Goal: Use online tool/utility: Utilize a website feature to perform a specific function

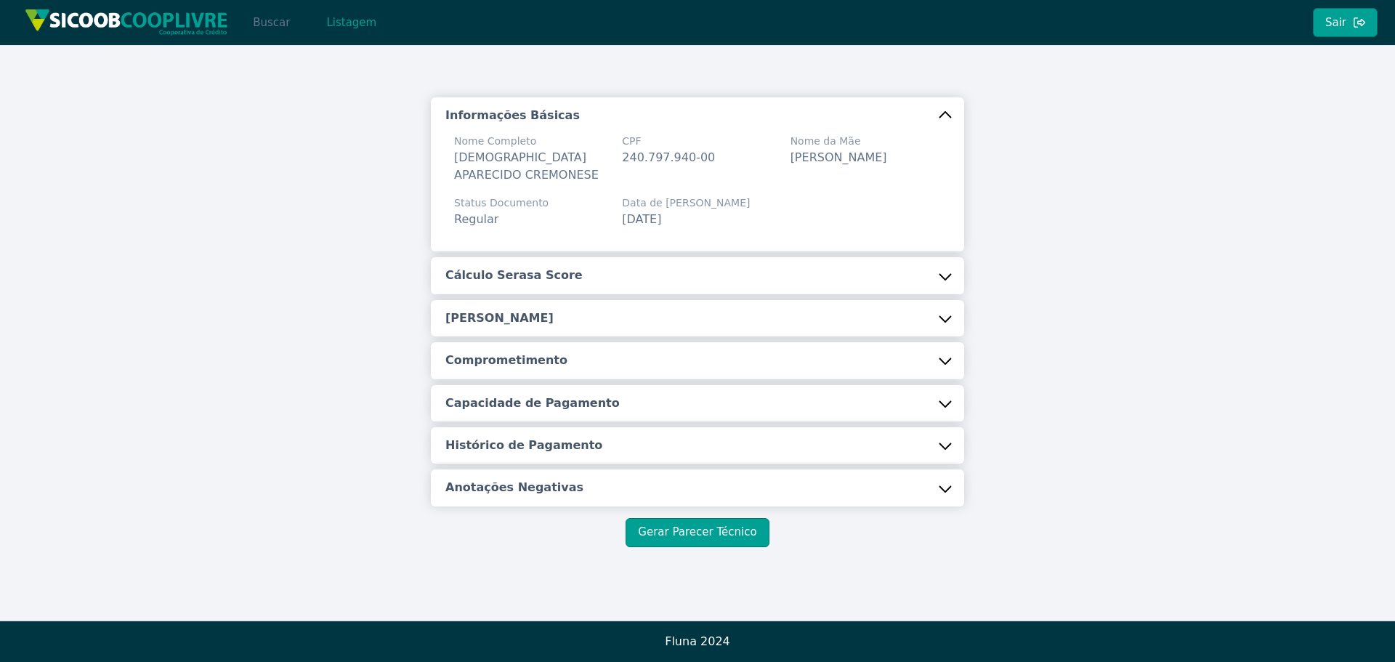
click at [275, 17] on button "Buscar" at bounding box center [271, 22] width 62 height 29
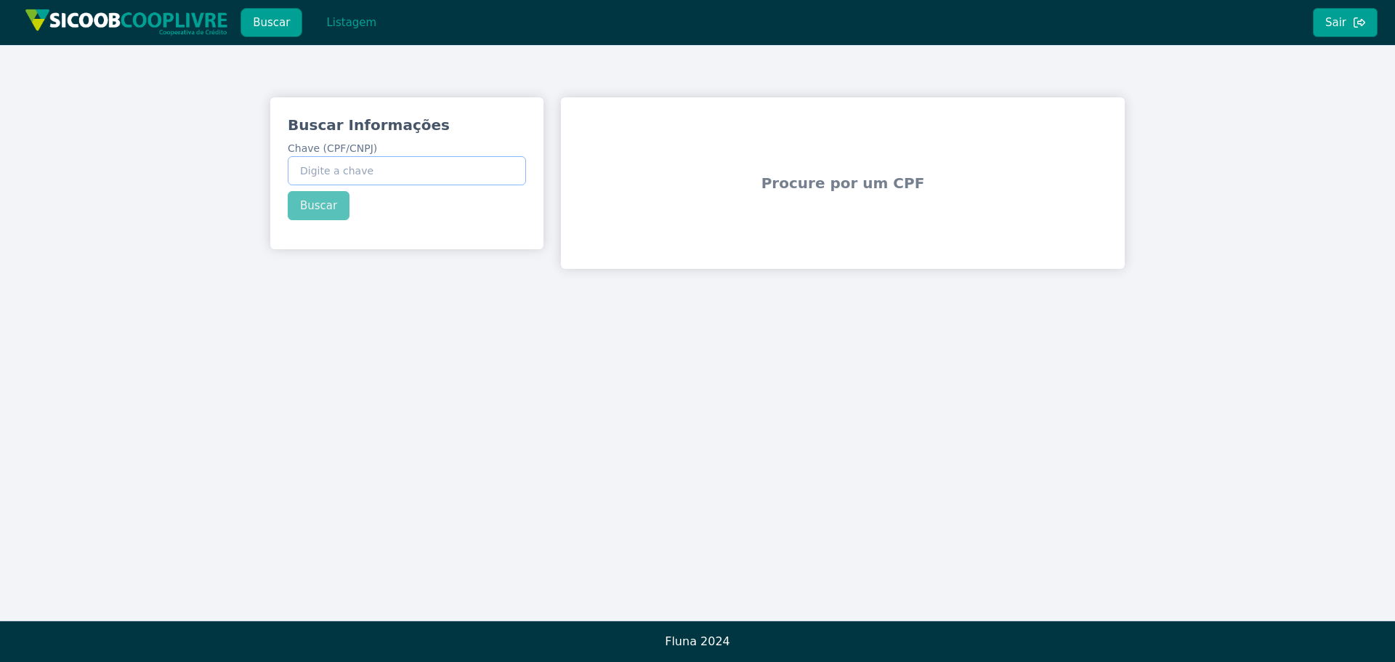
drag, startPoint x: 341, startPoint y: 163, endPoint x: 383, endPoint y: 114, distance: 63.9
click at [373, 141] on label "Chave (CPF/CNPJ)" at bounding box center [407, 163] width 238 height 44
click at [373, 156] on input "Chave (CPF/CNPJ)" at bounding box center [407, 170] width 238 height 29
paste input "47.883.839/0001-89"
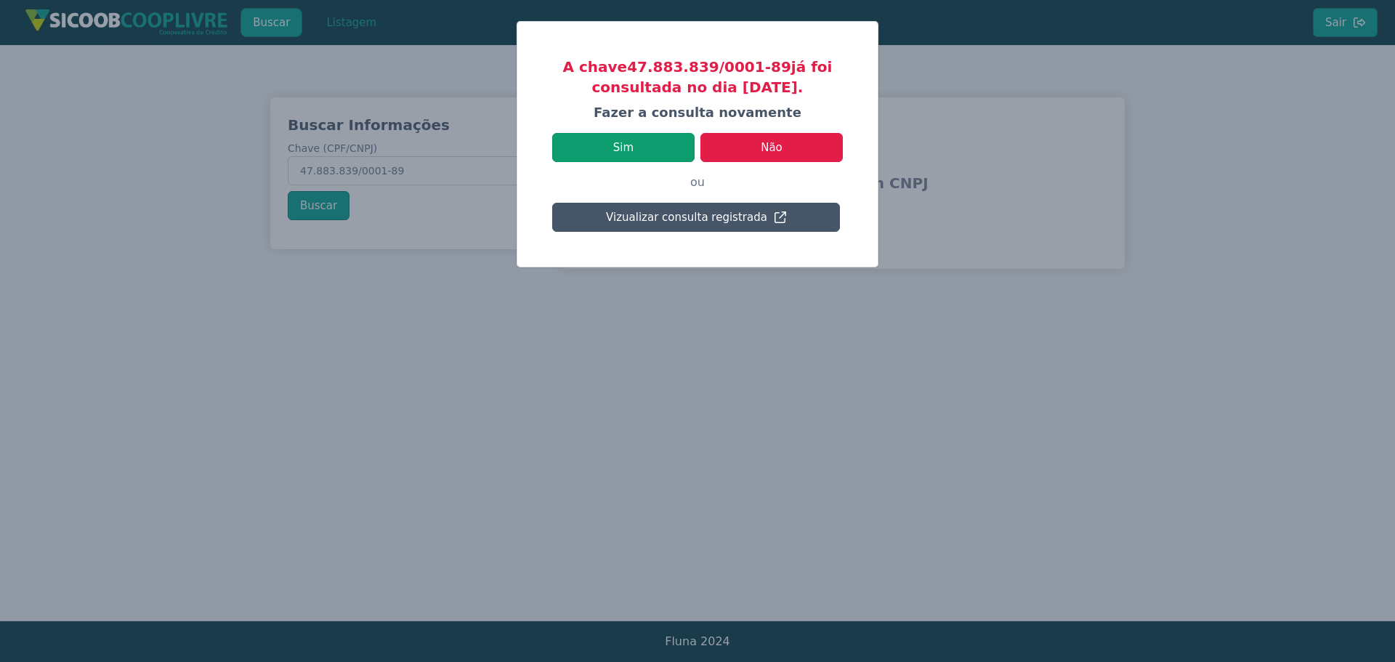
click at [626, 148] on button "Sim" at bounding box center [623, 147] width 142 height 29
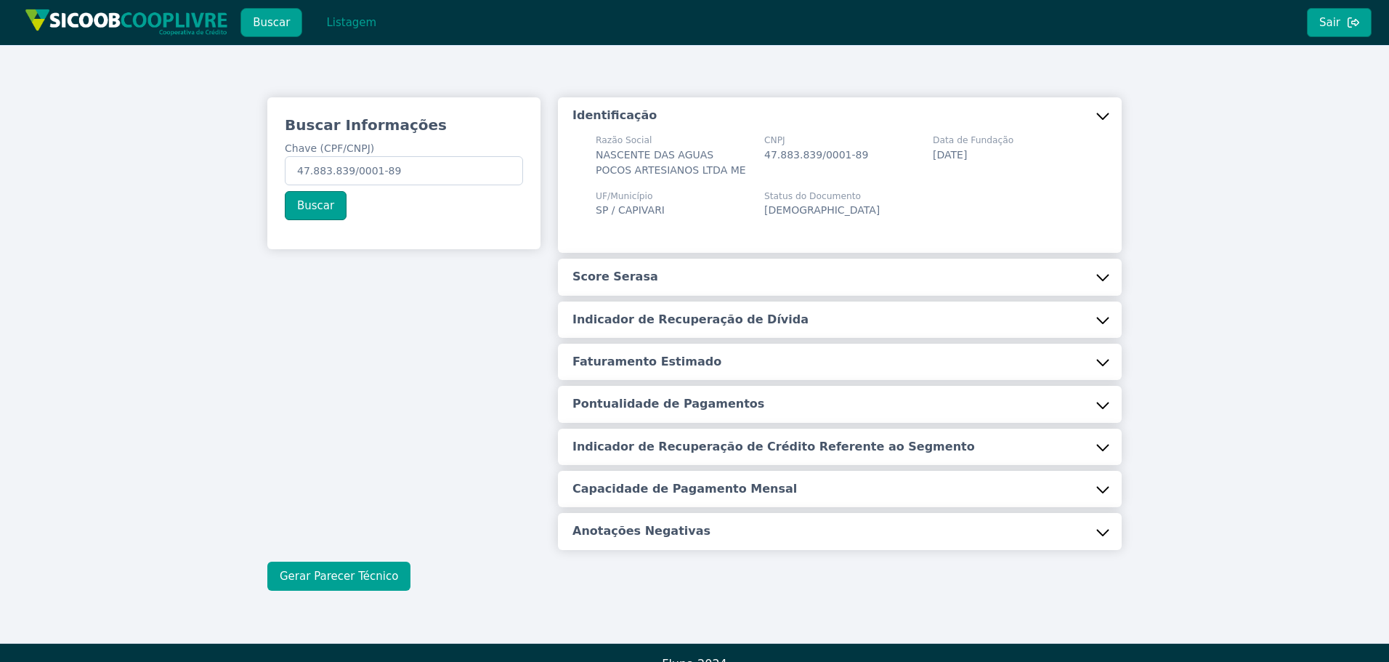
click at [349, 580] on button "Gerar Parecer Técnico" at bounding box center [338, 576] width 143 height 29
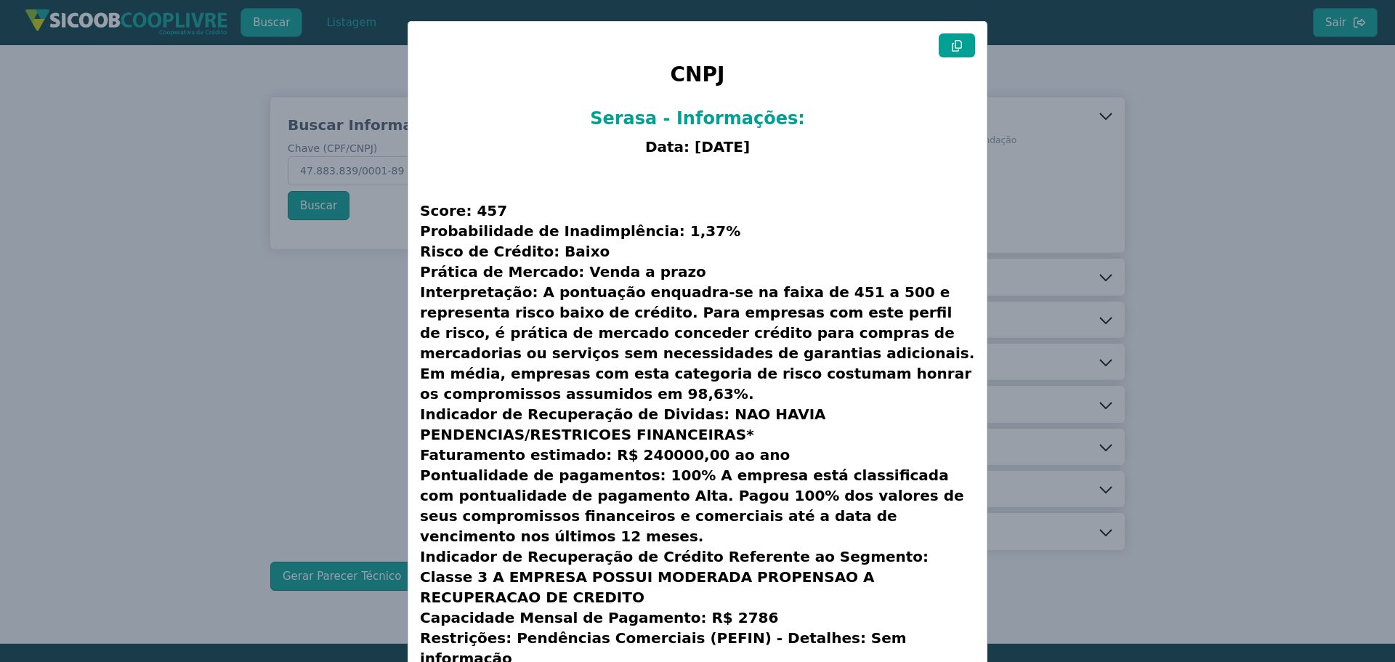
click at [955, 39] on button at bounding box center [957, 45] width 36 height 24
click at [358, 343] on modal-container "CNPJ Serasa - Informações: Data: [DATE] Score: 457 Probabilidade de Inadimplênc…" at bounding box center [697, 331] width 1395 height 662
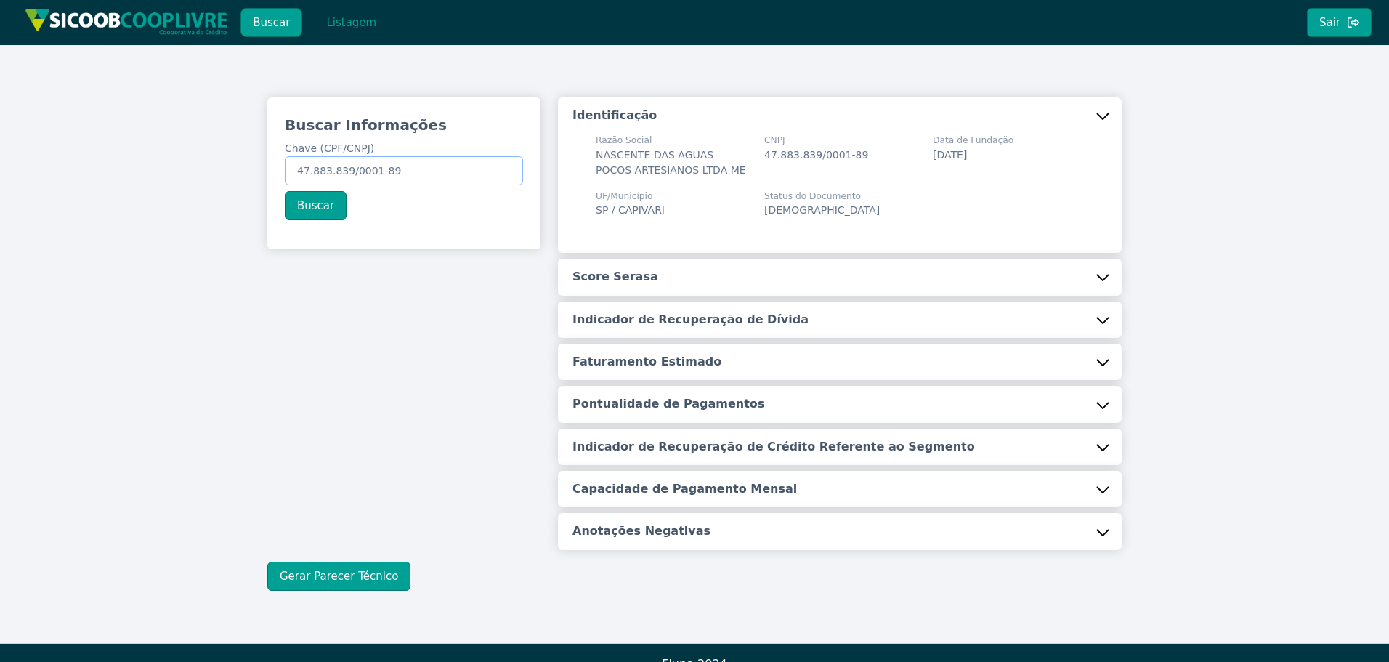
click at [450, 163] on input "47.883.839/0001-89" at bounding box center [404, 170] width 238 height 29
drag, startPoint x: 299, startPoint y: 167, endPoint x: 437, endPoint y: 138, distance: 141.1
click at [435, 158] on input "47.883.839/0001-89" at bounding box center [404, 170] width 238 height 29
type input "43.081.026/0001-14"
click at [310, 198] on button "Buscar" at bounding box center [316, 205] width 62 height 29
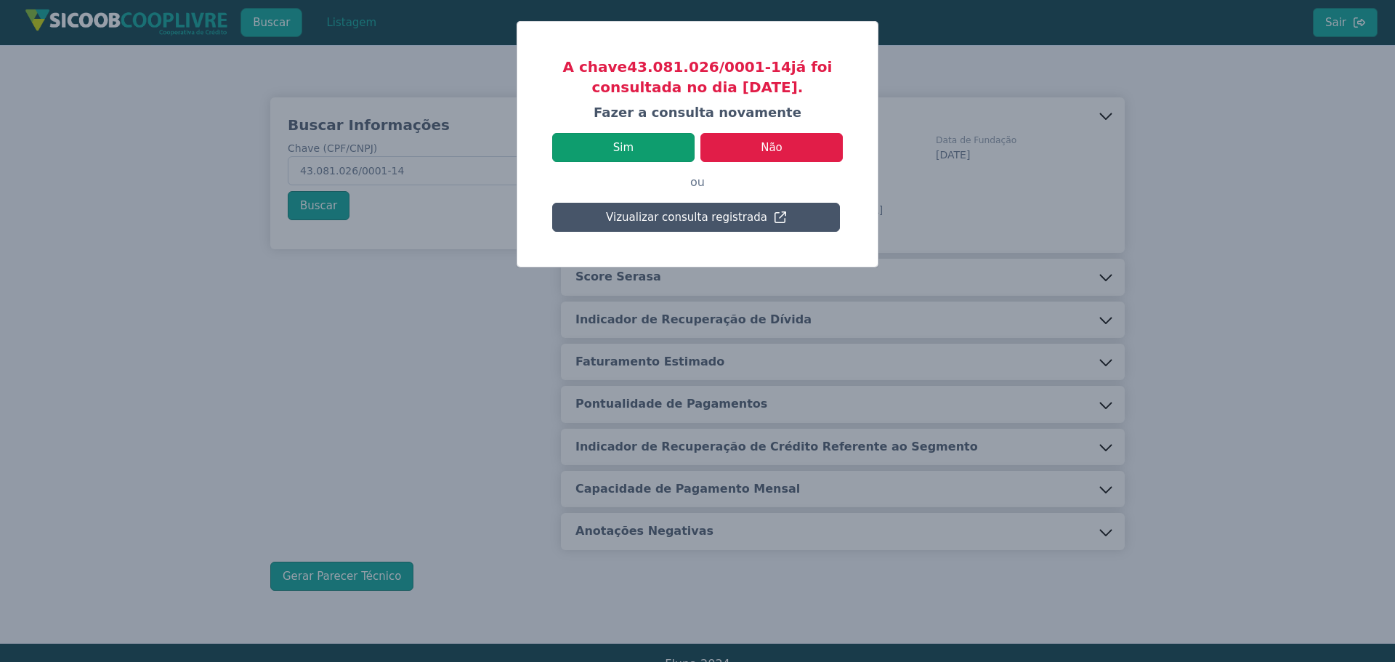
click at [623, 145] on button "Sim" at bounding box center [623, 147] width 142 height 29
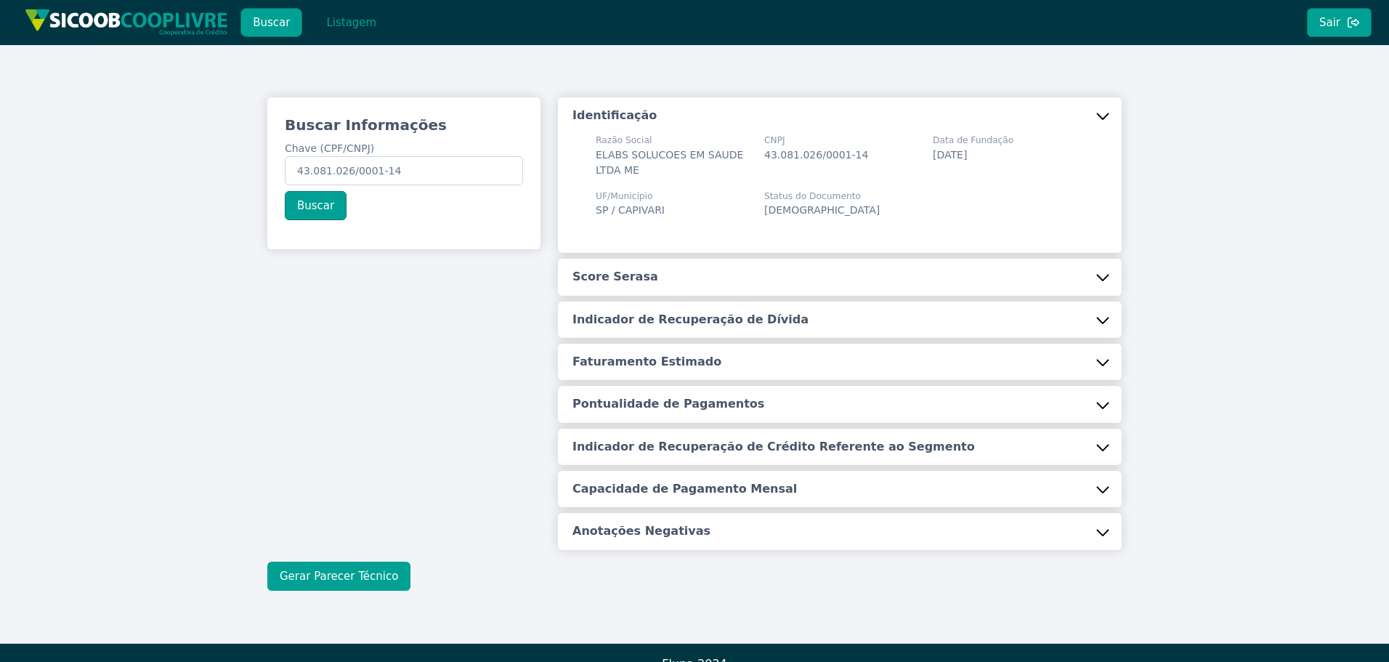
click at [339, 567] on button "Gerar Parecer Técnico" at bounding box center [338, 576] width 143 height 29
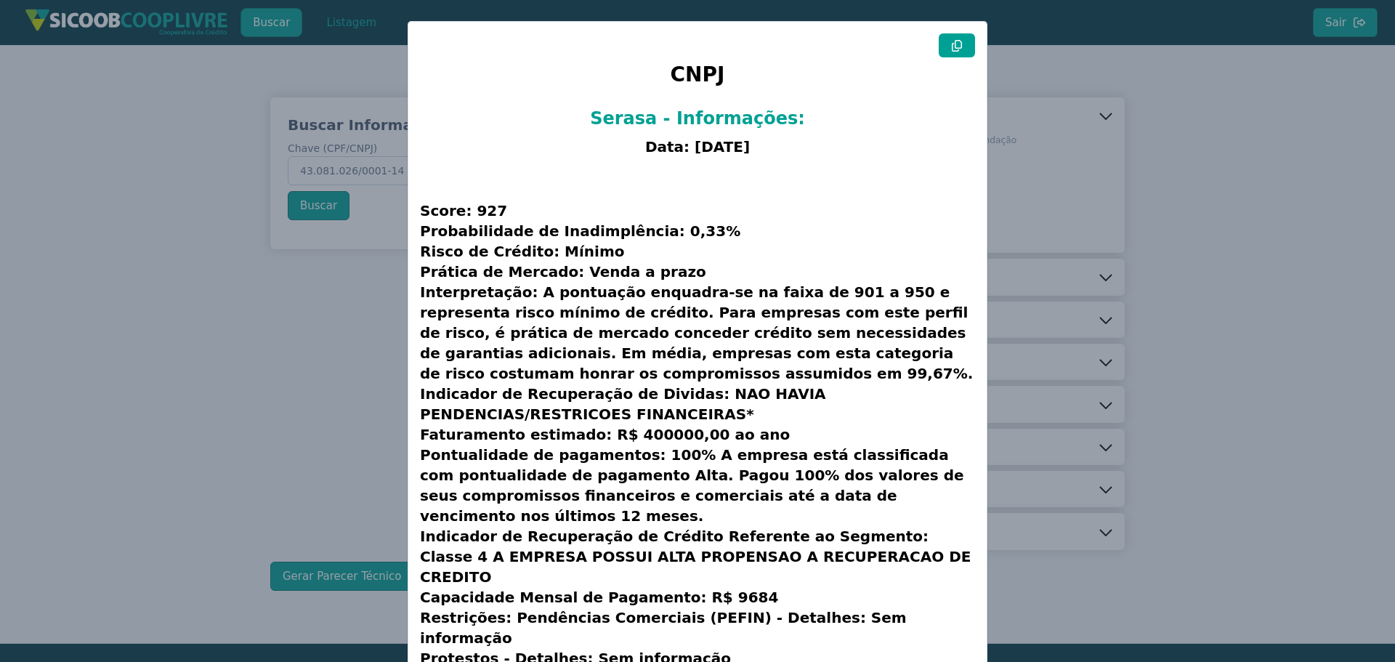
scroll to position [37, 0]
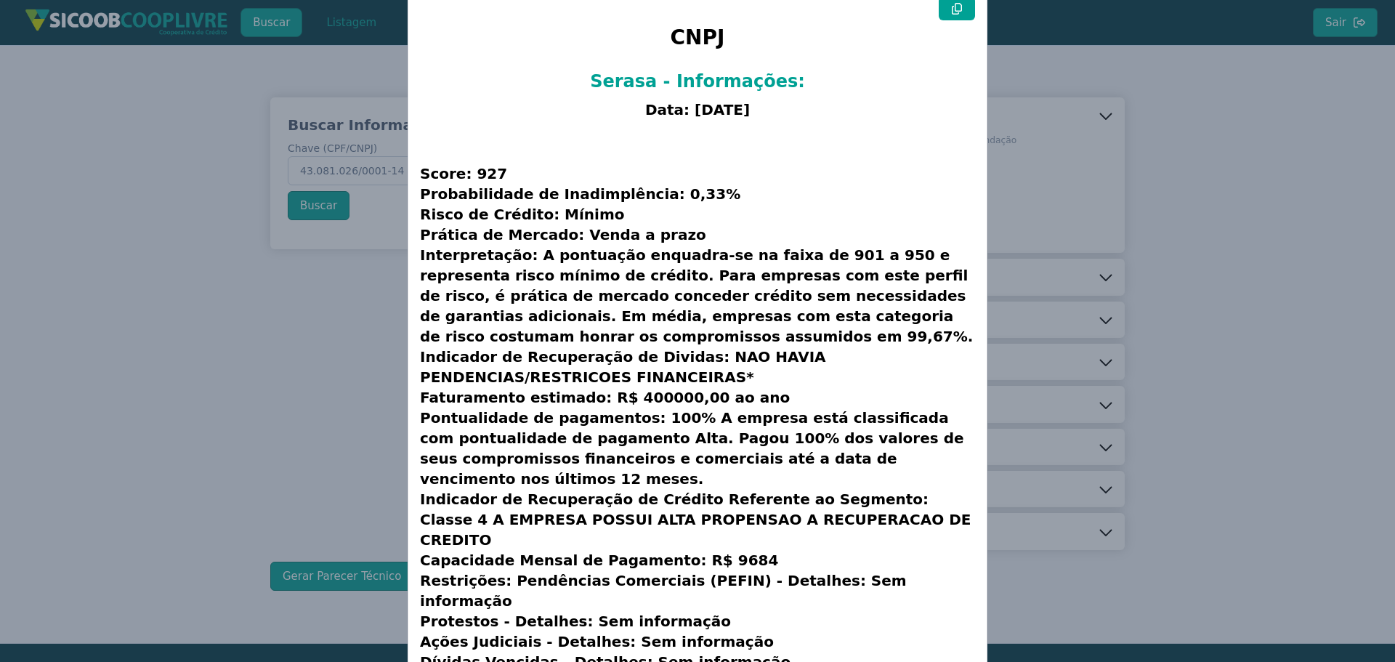
click at [953, 7] on icon at bounding box center [957, 9] width 12 height 12
